Goal: Find specific page/section: Find specific page/section

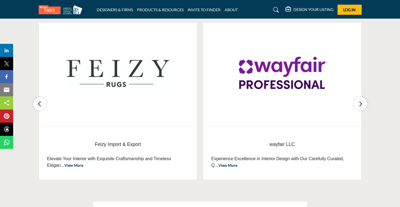
scroll to position [200, 0]
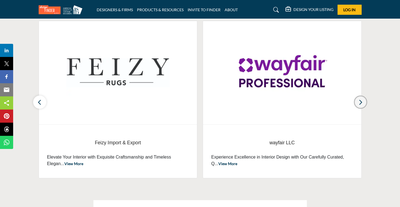
click at [361, 102] on icon "button" at bounding box center [360, 102] width 4 height 7
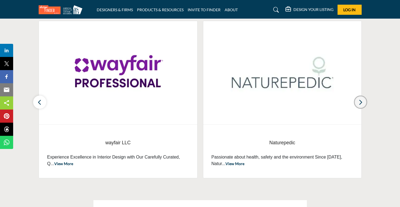
click at [361, 102] on icon "button" at bounding box center [360, 102] width 4 height 7
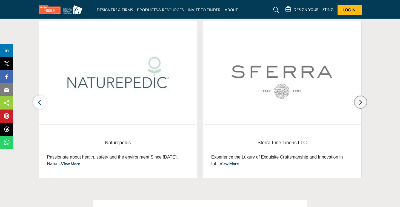
click at [361, 102] on icon "button" at bounding box center [360, 102] width 4 height 7
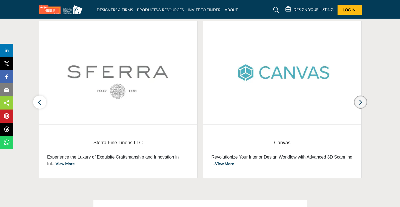
click at [361, 102] on icon "button" at bounding box center [360, 102] width 4 height 7
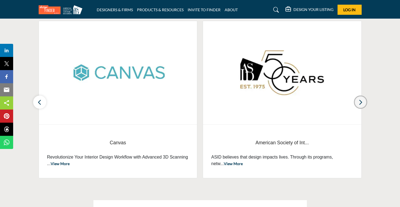
click at [361, 102] on icon "button" at bounding box center [360, 102] width 4 height 7
click at [121, 145] on span "Canvas" at bounding box center [118, 142] width 142 height 7
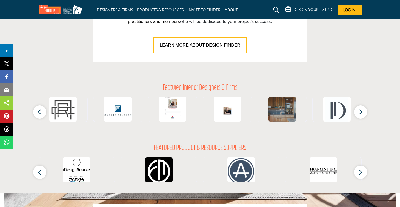
scroll to position [455, 0]
